Goal: Transaction & Acquisition: Purchase product/service

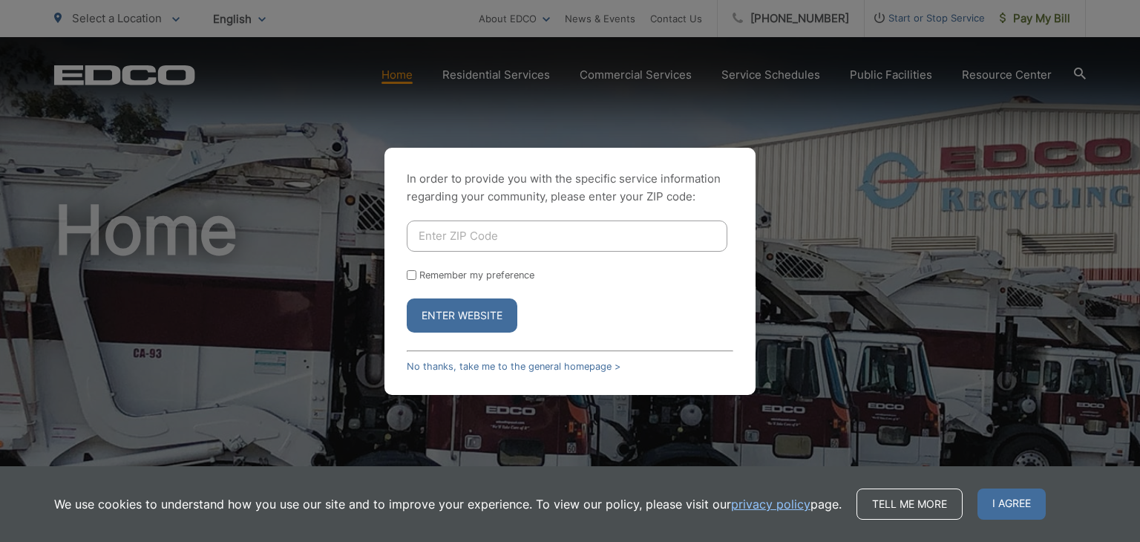
click at [604, 241] on input "Enter ZIP Code" at bounding box center [567, 235] width 321 height 31
type input "92019"
click at [413, 273] on input "Remember my preference" at bounding box center [412, 275] width 10 height 10
checkbox input "true"
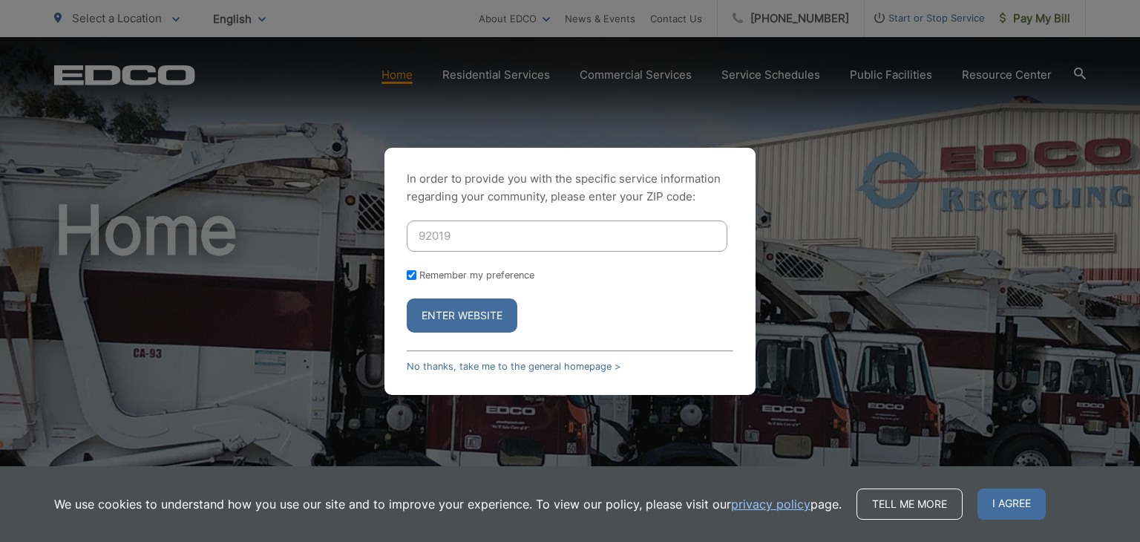
click at [478, 321] on button "Enter Website" at bounding box center [462, 315] width 111 height 34
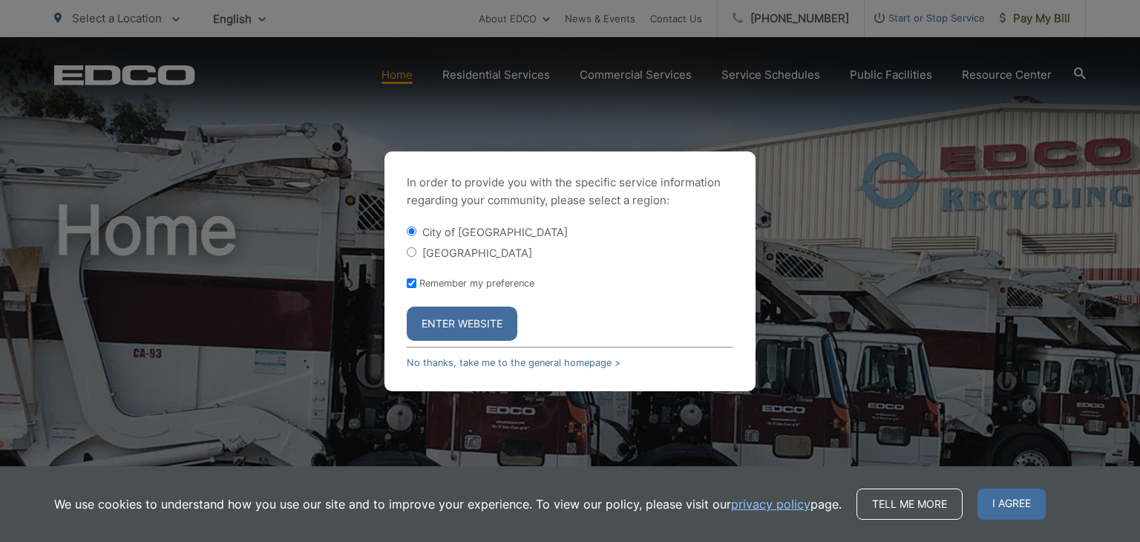
click at [480, 322] on button "Enter Website" at bounding box center [462, 324] width 111 height 34
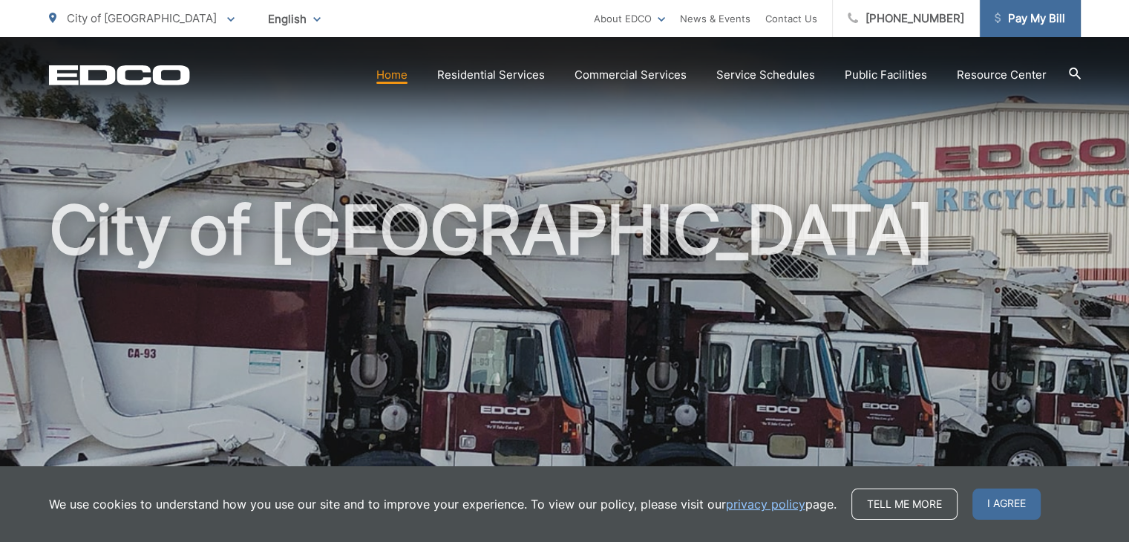
click at [1021, 21] on span "Pay My Bill" at bounding box center [1030, 19] width 71 height 18
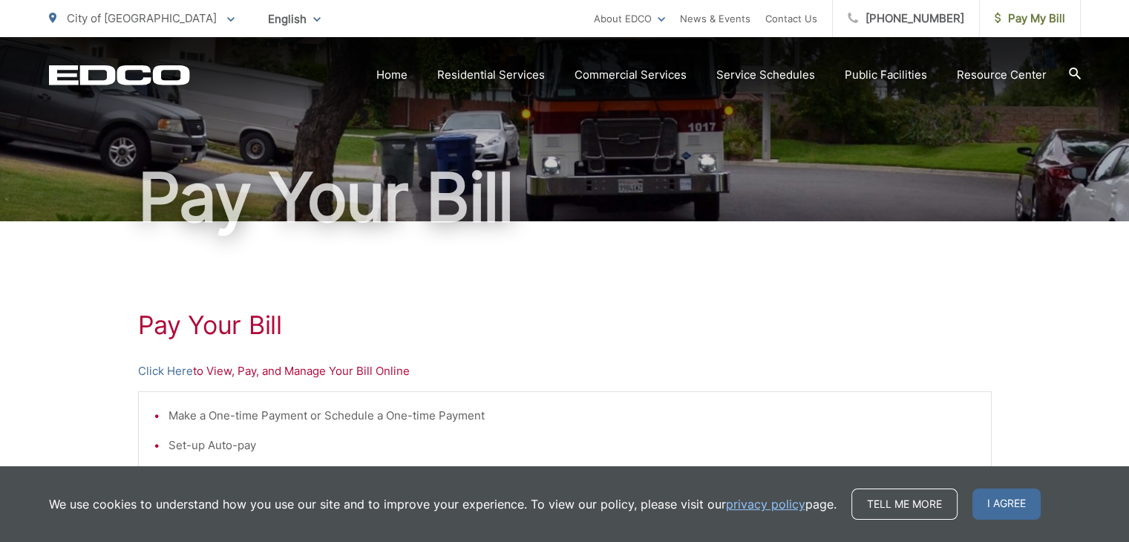
scroll to position [223, 0]
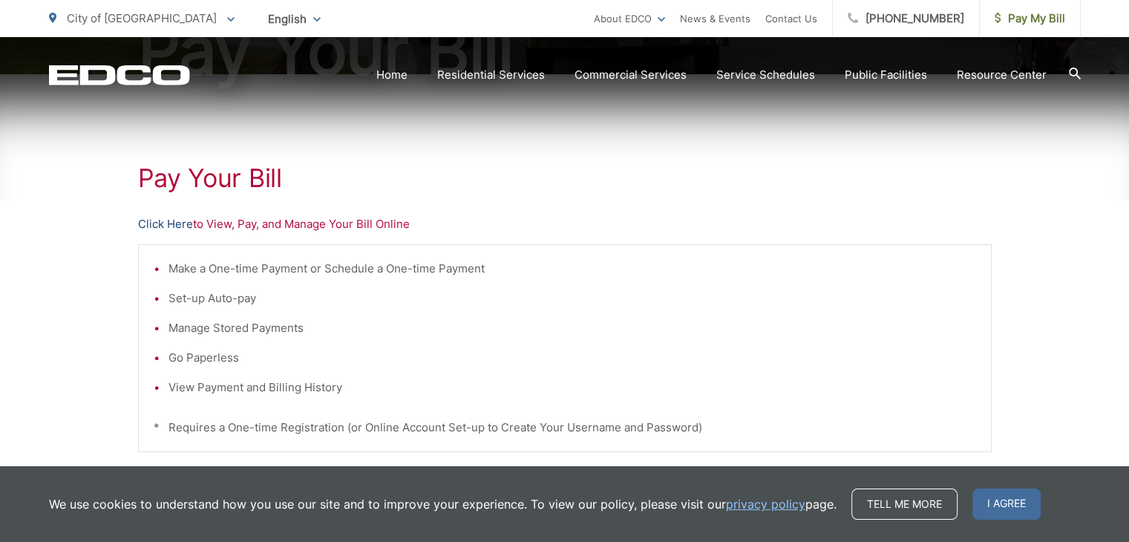
click at [148, 225] on link "Click Here" at bounding box center [165, 224] width 55 height 18
